Goal: Task Accomplishment & Management: Manage account settings

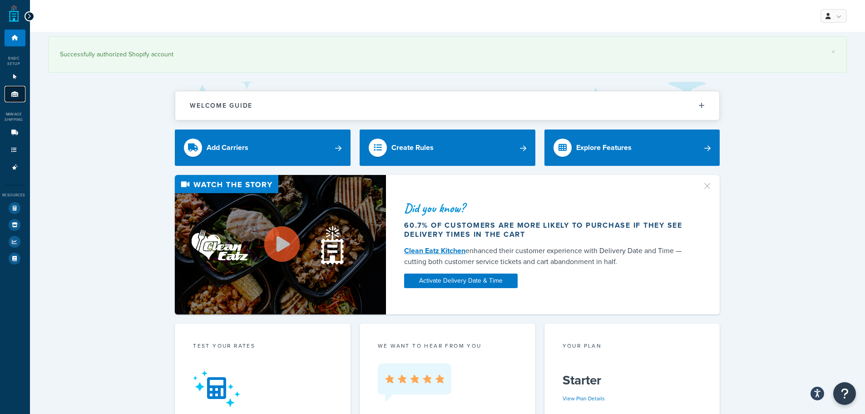
click at [15, 97] on link "Origins 1" at bounding box center [15, 94] width 21 height 17
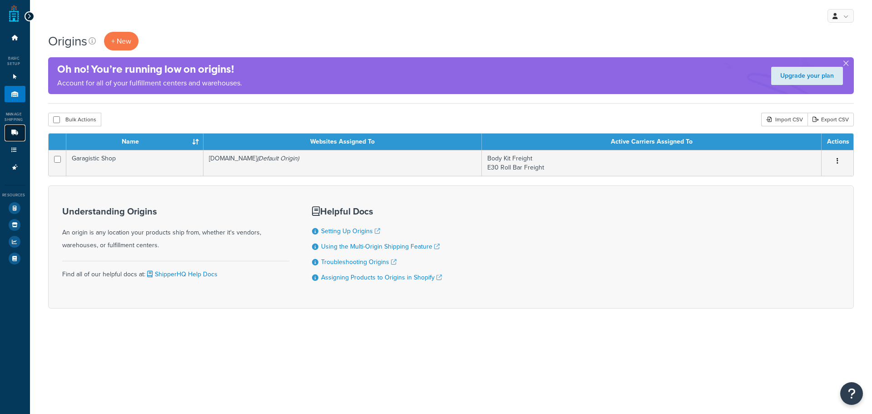
click at [15, 134] on icon at bounding box center [14, 132] width 9 height 5
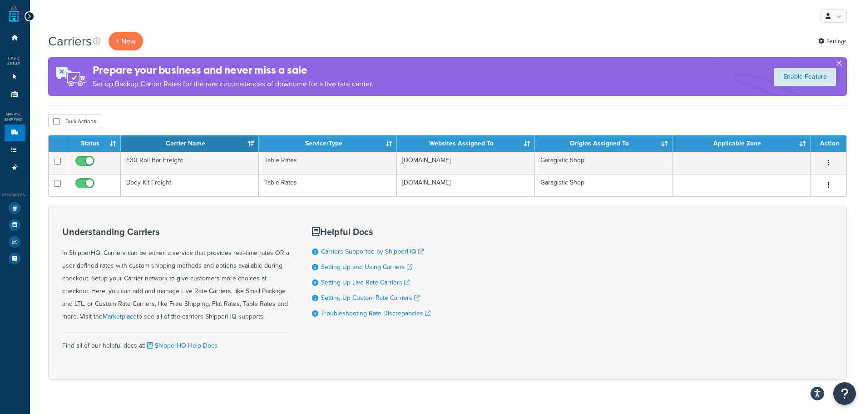
click at [29, 16] on icon at bounding box center [29, 16] width 4 height 6
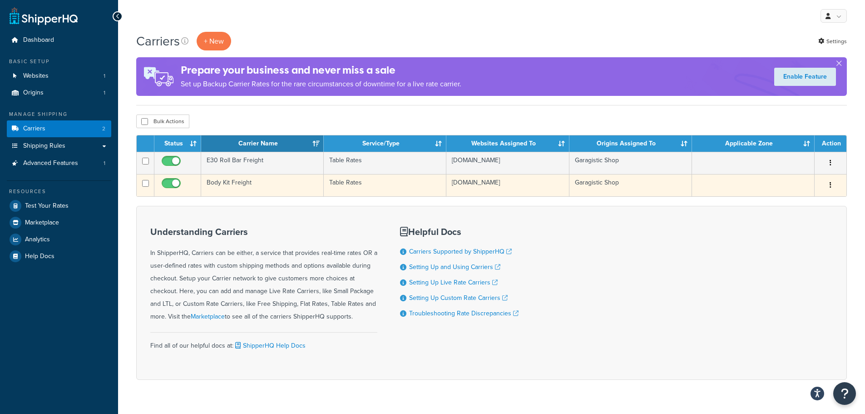
click at [264, 185] on td "Body Kit Freight" at bounding box center [262, 185] width 123 height 22
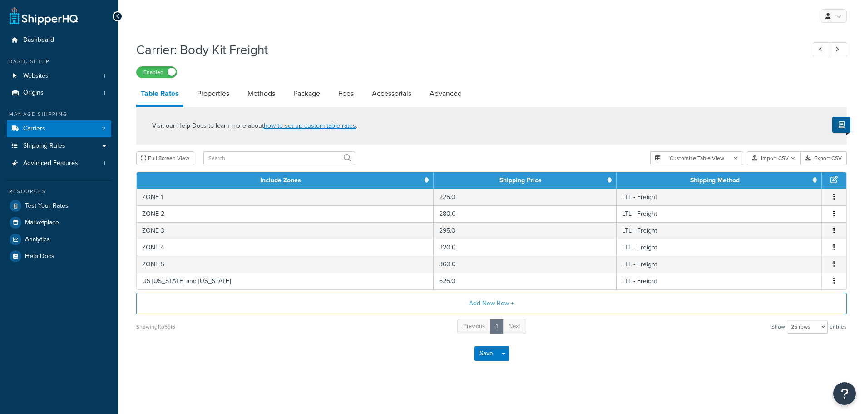
select select "25"
click at [79, 148] on link "Shipping Rules" at bounding box center [59, 146] width 104 height 17
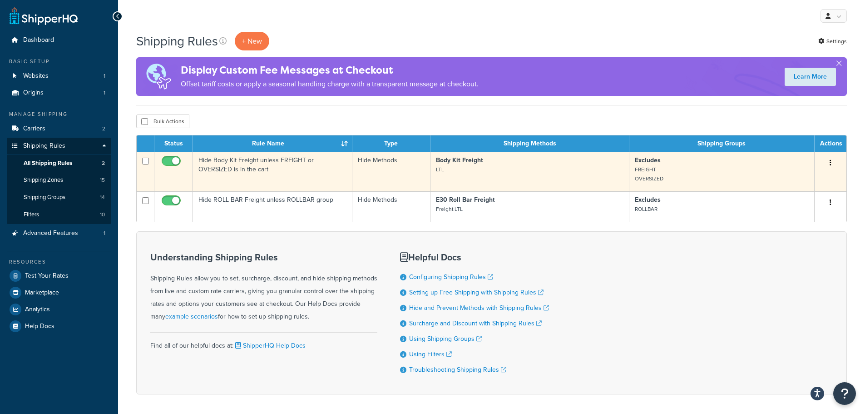
click at [348, 168] on td "Hide Body Kit Freight unless FREIGHT or OVERSIZED is in the cart" at bounding box center [272, 172] width 159 height 40
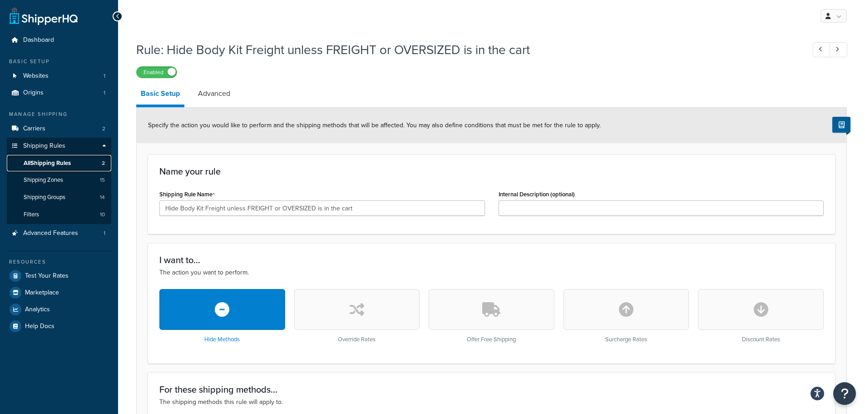
click at [89, 164] on link "All Shipping Rules 2" at bounding box center [59, 163] width 104 height 17
click at [82, 191] on link "Shipping Groups 14" at bounding box center [59, 197] width 104 height 17
click at [60, 180] on span "Shipping Zones" at bounding box center [44, 180] width 40 height 8
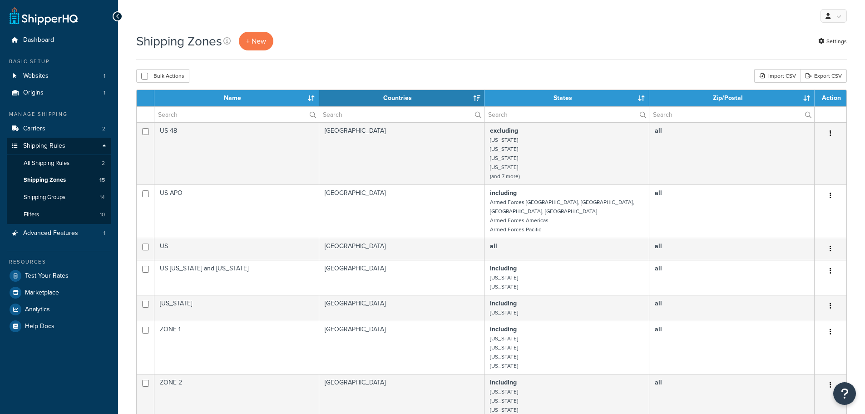
select select "15"
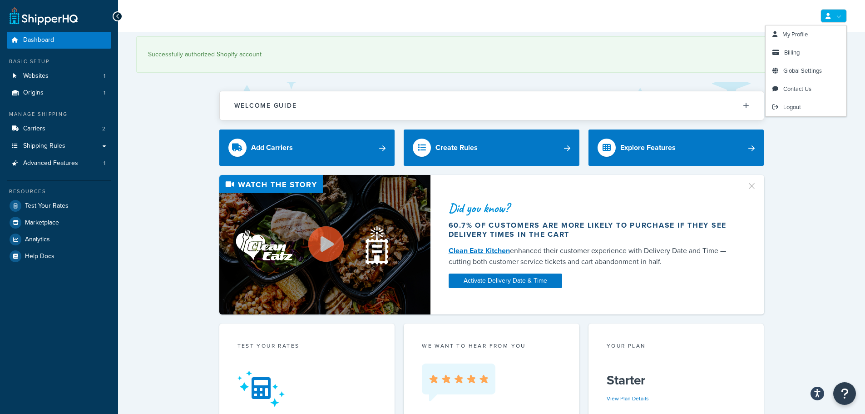
click at [837, 13] on link at bounding box center [834, 16] width 26 height 14
click at [801, 51] on link "Billing" at bounding box center [806, 53] width 81 height 18
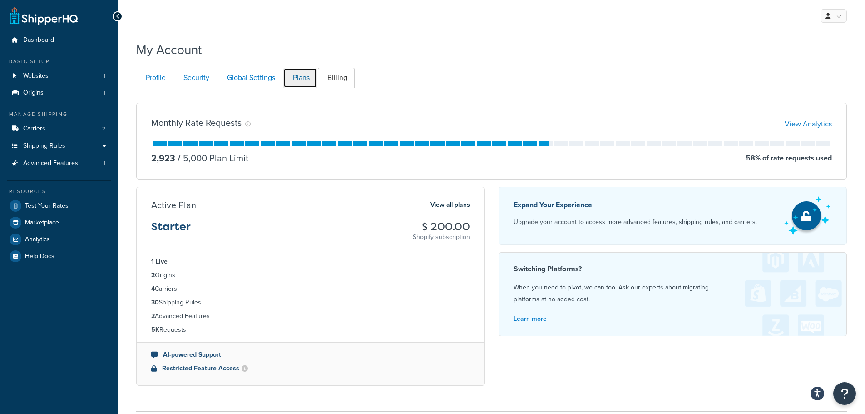
click at [296, 76] on link "Plans" at bounding box center [300, 78] width 34 height 20
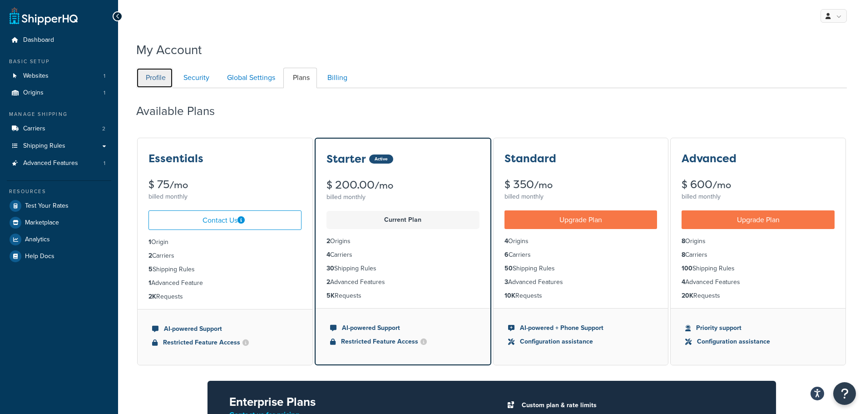
click at [157, 77] on link "Profile" at bounding box center [154, 78] width 37 height 20
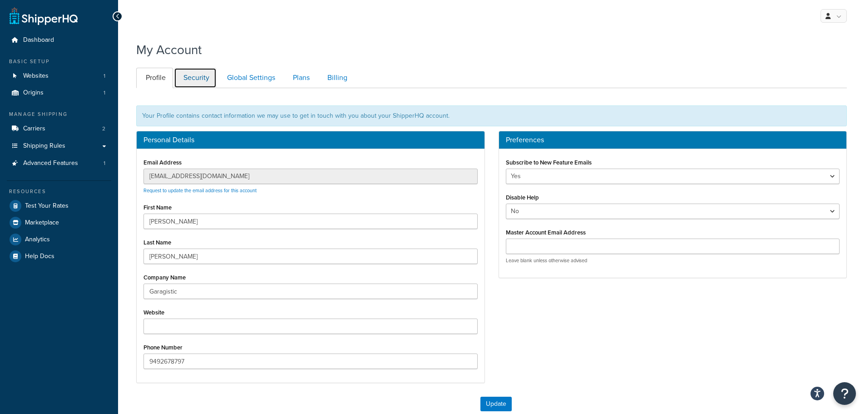
click at [193, 73] on link "Security" at bounding box center [195, 78] width 43 height 20
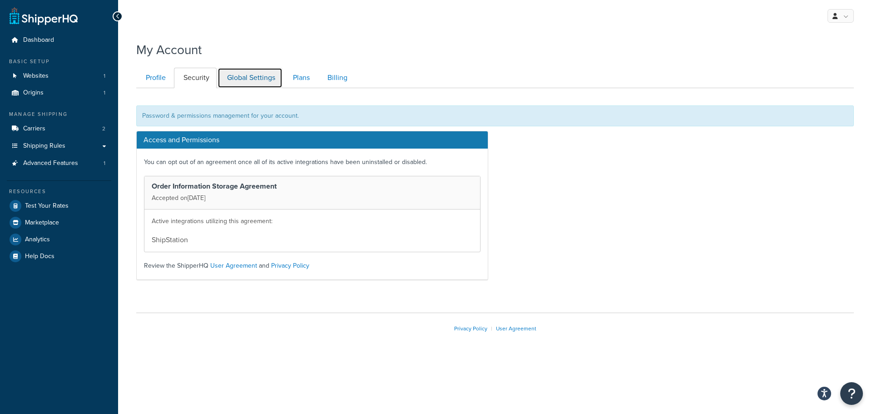
click at [255, 77] on link "Global Settings" at bounding box center [250, 78] width 65 height 20
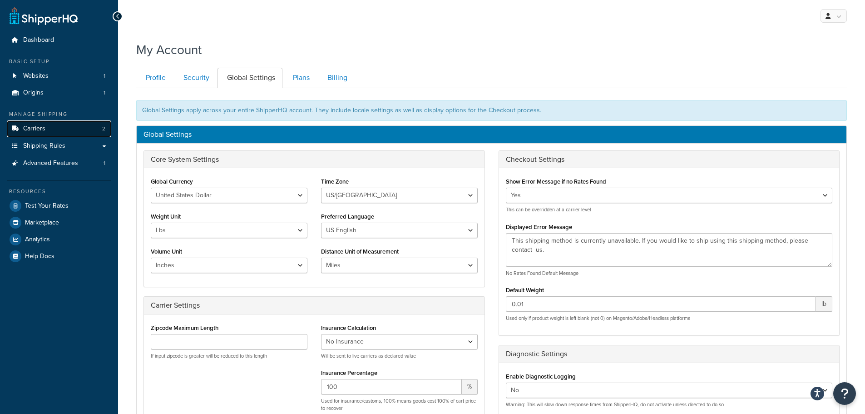
click at [47, 128] on link "Carriers 2" at bounding box center [59, 128] width 104 height 17
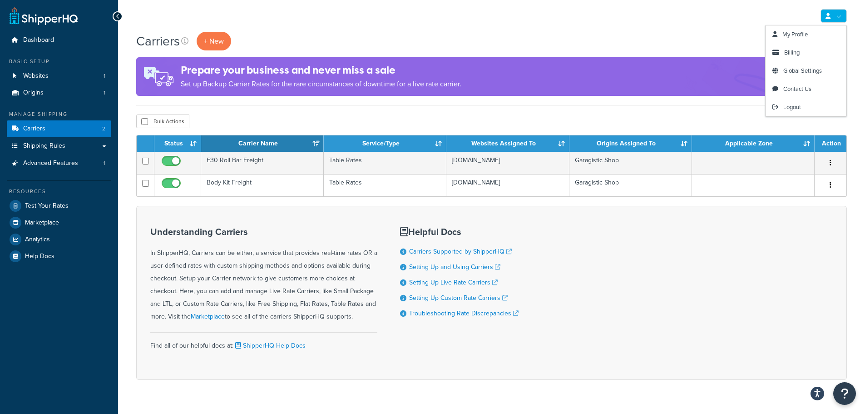
click at [842, 22] on link at bounding box center [834, 16] width 26 height 14
click at [811, 35] on link "My Profile" at bounding box center [806, 34] width 81 height 18
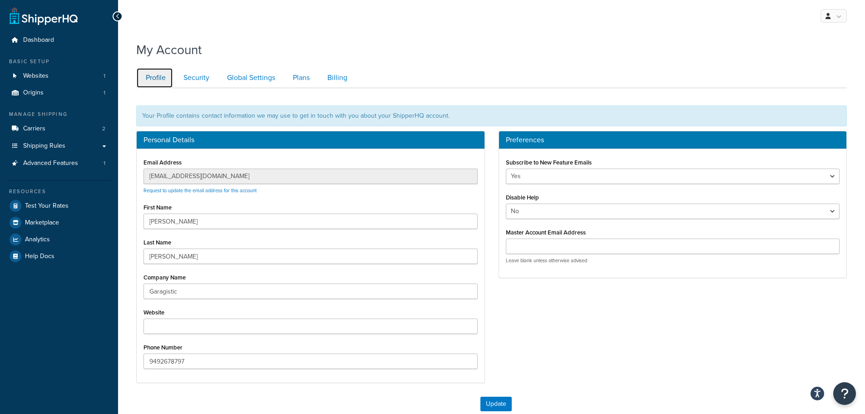
click at [168, 75] on link "Profile" at bounding box center [154, 78] width 37 height 20
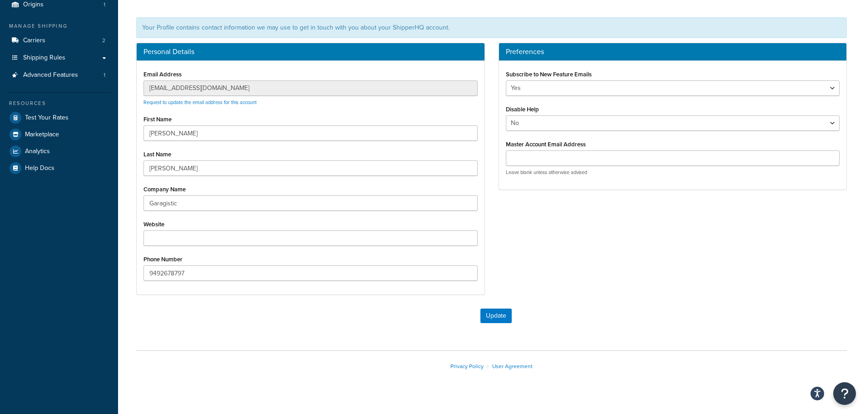
click at [200, 74] on div "Email Address [EMAIL_ADDRESS][DOMAIN_NAME] Request to update the email address …" at bounding box center [311, 87] width 334 height 38
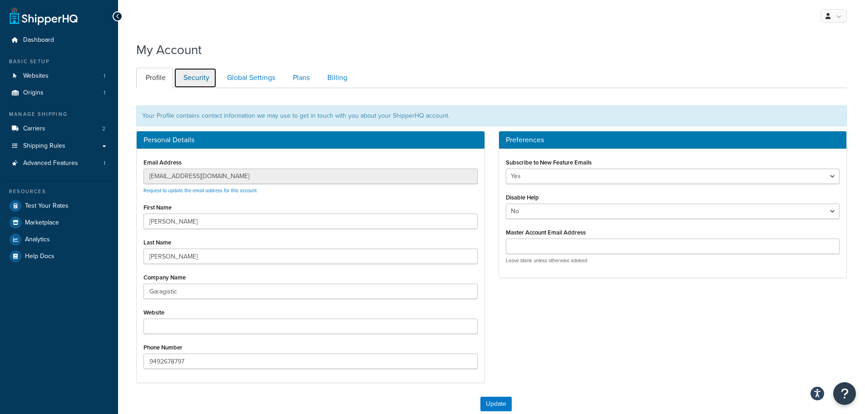
click at [210, 86] on link "Security" at bounding box center [195, 78] width 43 height 20
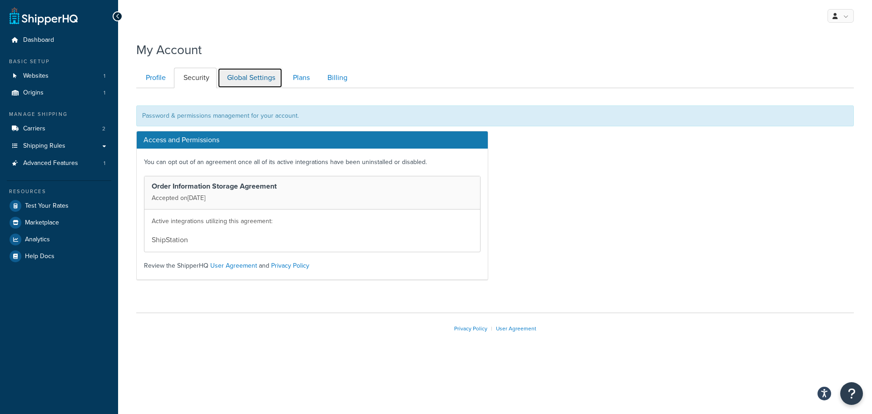
click at [263, 80] on link "Global Settings" at bounding box center [250, 78] width 65 height 20
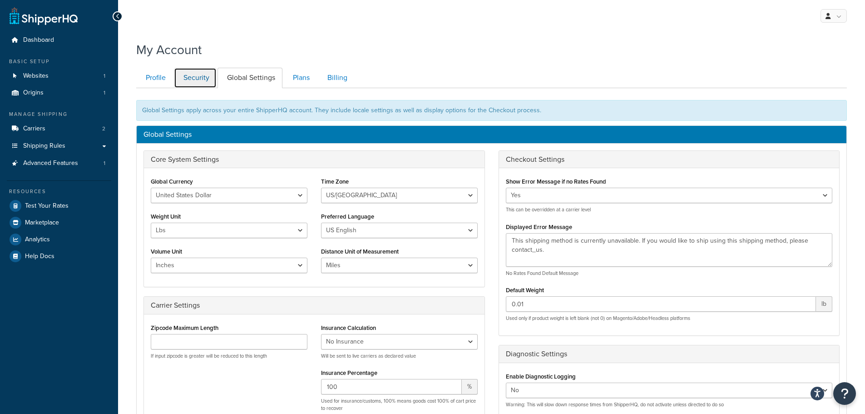
click at [208, 80] on link "Security" at bounding box center [195, 78] width 43 height 20
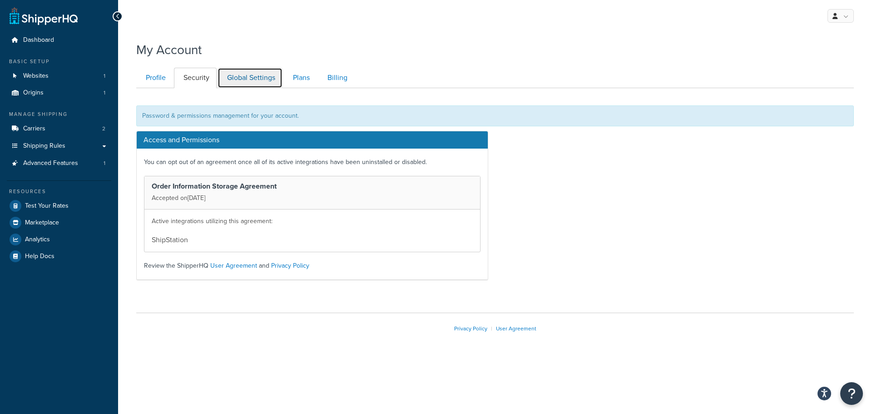
click at [246, 76] on link "Global Settings" at bounding box center [250, 78] width 65 height 20
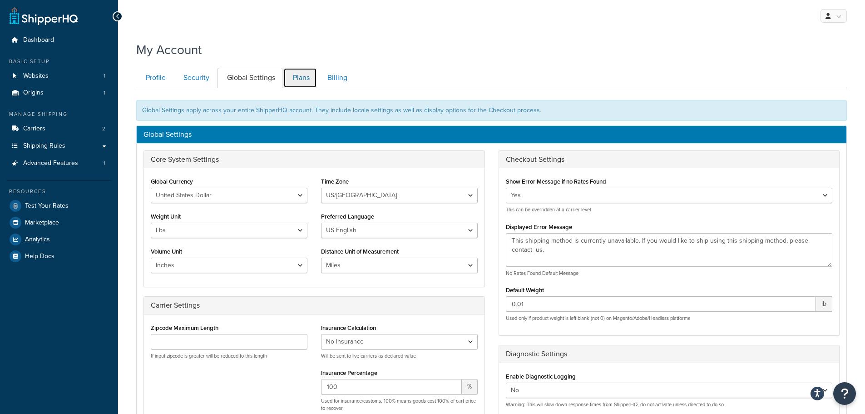
click at [307, 80] on link "Plans" at bounding box center [300, 78] width 34 height 20
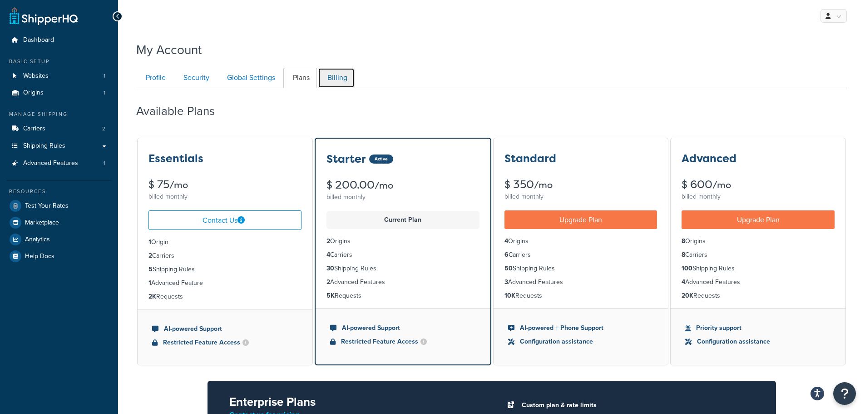
click at [343, 73] on link "Billing" at bounding box center [336, 78] width 37 height 20
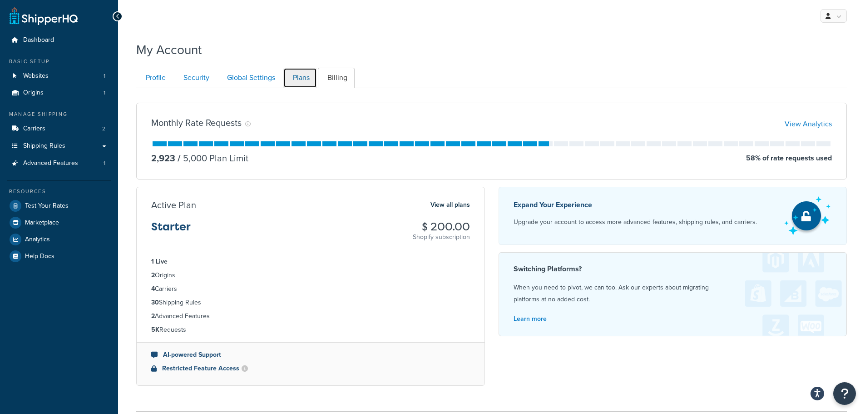
click at [308, 75] on link "Plans" at bounding box center [300, 78] width 34 height 20
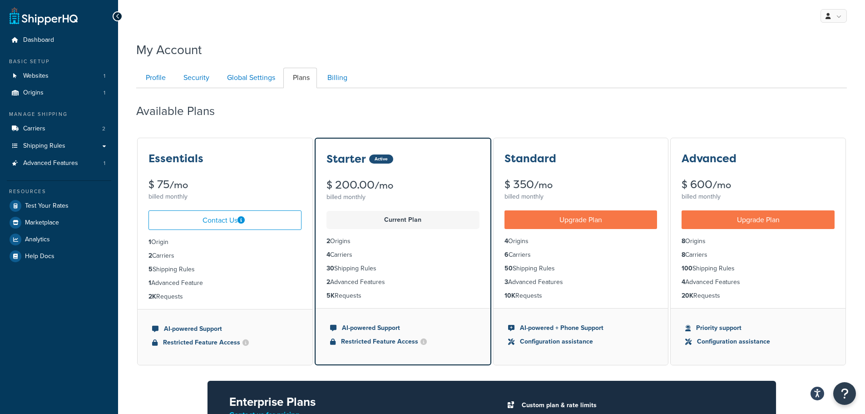
click at [121, 18] on div at bounding box center [118, 16] width 10 height 10
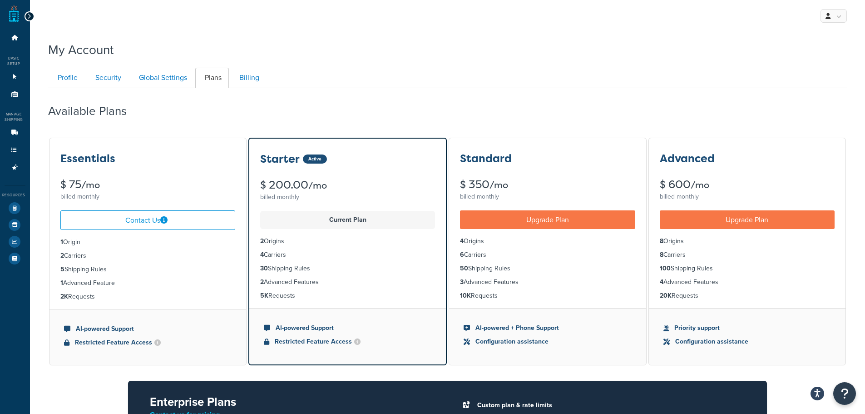
click at [25, 17] on div at bounding box center [30, 16] width 10 height 10
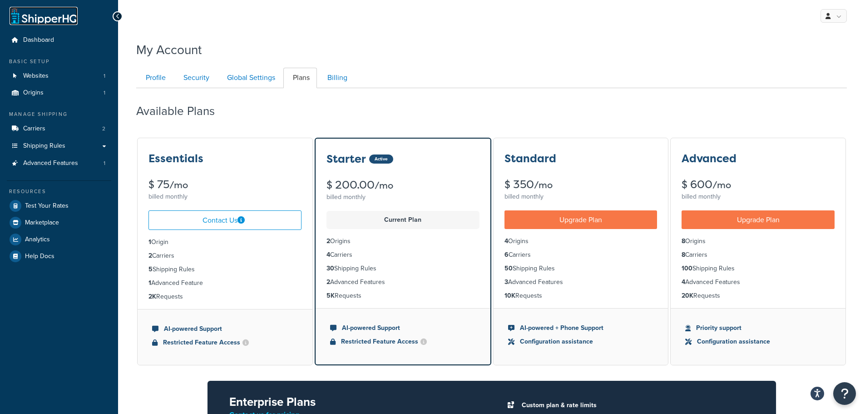
click at [32, 20] on link at bounding box center [44, 16] width 68 height 18
